Goal: Find specific page/section: Find specific page/section

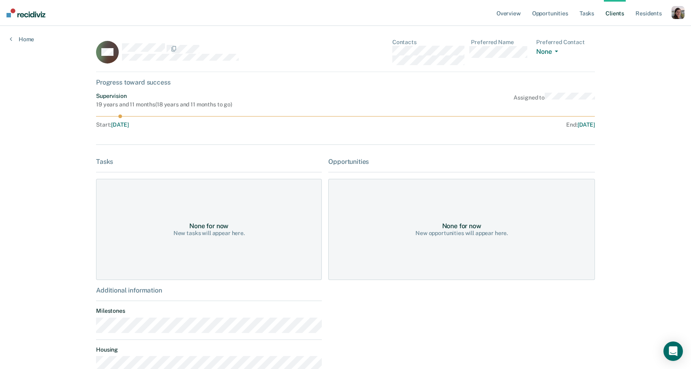
click at [631, 180] on div "Overview Opportunities Tasks Client s Resident s Profile How it works Go to Sys…" at bounding box center [345, 233] width 691 height 466
click at [643, 124] on div "Overview Opportunities Tasks Client s Resident s Profile How it works Go to Sys…" at bounding box center [345, 233] width 691 height 466
click at [557, 51] on icon "button" at bounding box center [555, 52] width 3 height 2
click at [644, 60] on div "Overview Opportunities Tasks Client s Resident s Profile How it works Go to Sys…" at bounding box center [345, 233] width 691 height 466
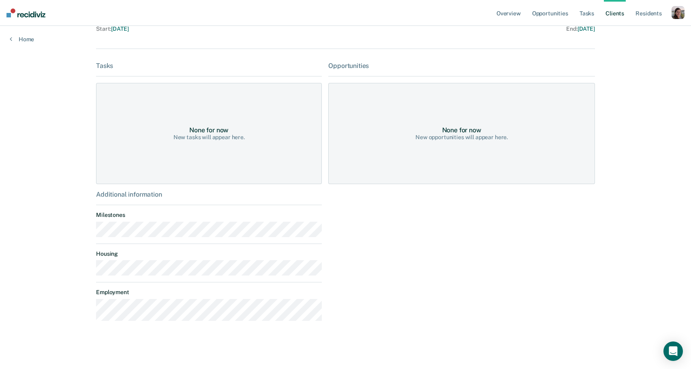
scroll to position [96, 0]
click at [216, 130] on div "None for now" at bounding box center [208, 130] width 39 height 8
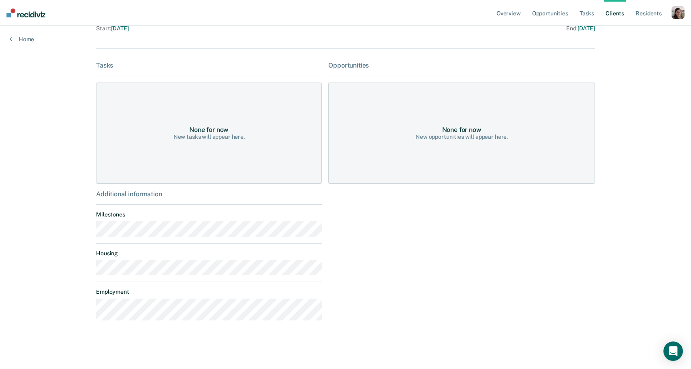
click at [324, 230] on div "Tasks None for now New tasks will appear here. Additional information Milestone…" at bounding box center [345, 195] width 499 height 266
click at [128, 196] on div "Additional information" at bounding box center [209, 194] width 226 height 8
click at [315, 213] on dt "Milestones" at bounding box center [209, 214] width 226 height 7
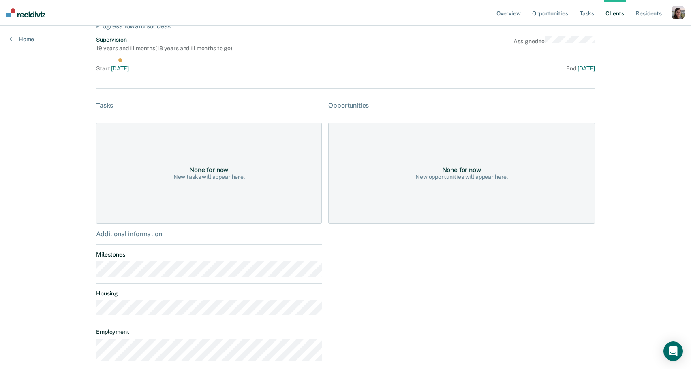
scroll to position [0, 0]
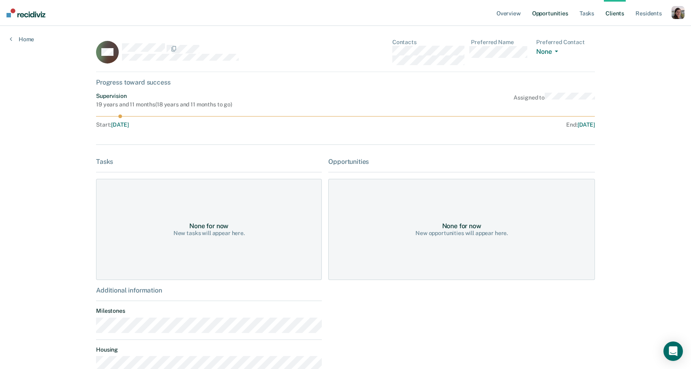
click at [557, 13] on link "Opportunities" at bounding box center [549, 13] width 39 height 26
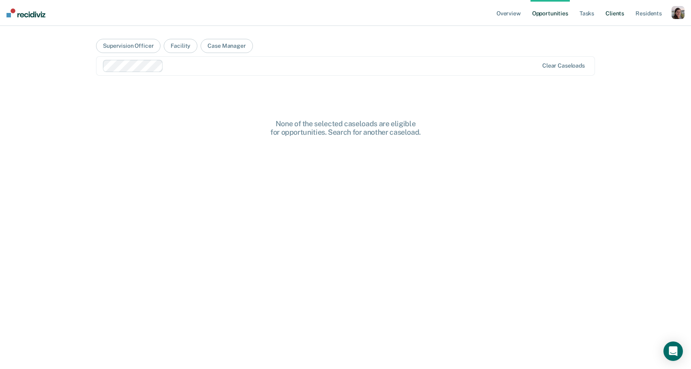
click at [618, 11] on link "Client s" at bounding box center [614, 13] width 22 height 26
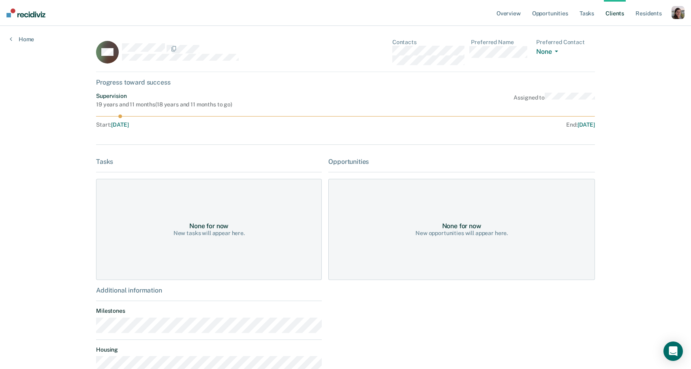
click at [29, 90] on div "Overview Opportunities Tasks Client s Resident s Profile How it works Go to Sys…" at bounding box center [345, 233] width 691 height 466
click at [60, 106] on div "Overview Opportunities Tasks Client s Resident s Profile How it works Go to Sys…" at bounding box center [345, 233] width 691 height 466
click at [656, 152] on div "Overview Opportunities Tasks Client s Resident s Profile How it works Go to Sys…" at bounding box center [345, 233] width 691 height 466
drag, startPoint x: 102, startPoint y: 104, endPoint x: 234, endPoint y: 105, distance: 131.2
click at [234, 105] on div "Supervision 19 years and 11 months ( 18 years and 11 months to go ) Assigned to" at bounding box center [345, 100] width 499 height 15
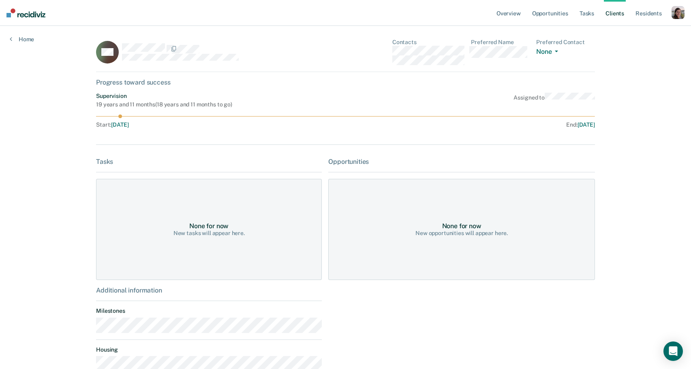
click at [48, 153] on div "Overview Opportunities Tasks Client s Resident s Profile How it works Go to Sys…" at bounding box center [345, 233] width 691 height 466
drag, startPoint x: 111, startPoint y: 126, endPoint x: 171, endPoint y: 126, distance: 59.5
click at [171, 126] on div "Start : [DATE]" at bounding box center [220, 124] width 249 height 7
